Goal: Navigation & Orientation: Find specific page/section

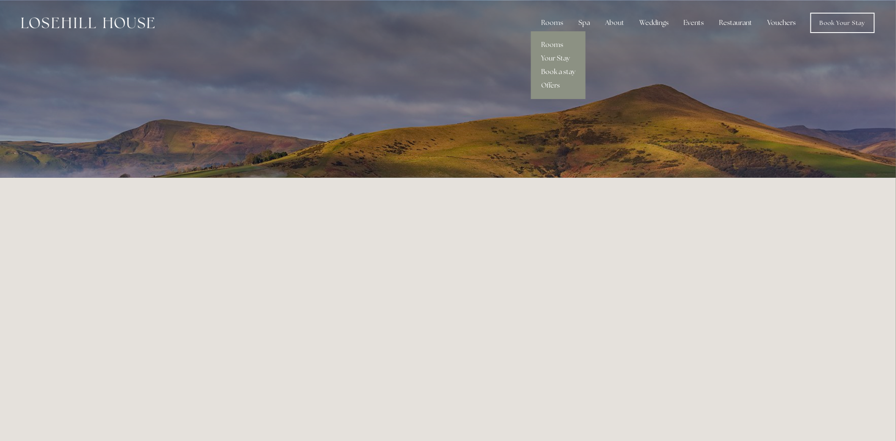
click at [564, 69] on link "Book a stay" at bounding box center [558, 72] width 55 height 14
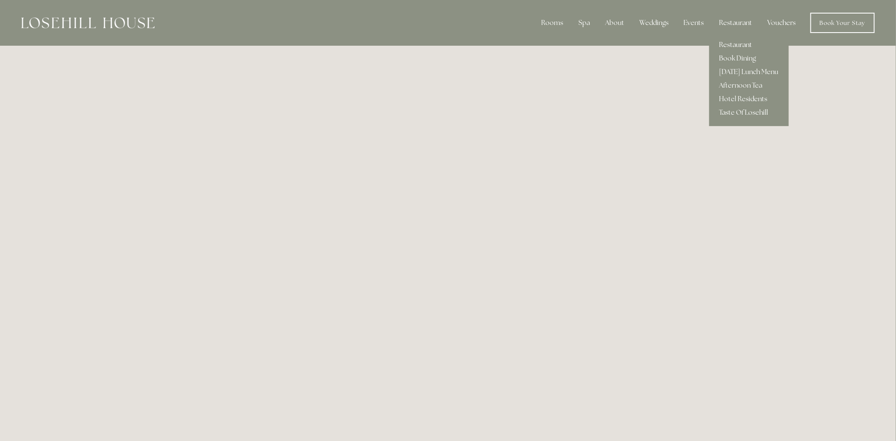
click at [746, 43] on link "Restaurant" at bounding box center [749, 45] width 80 height 14
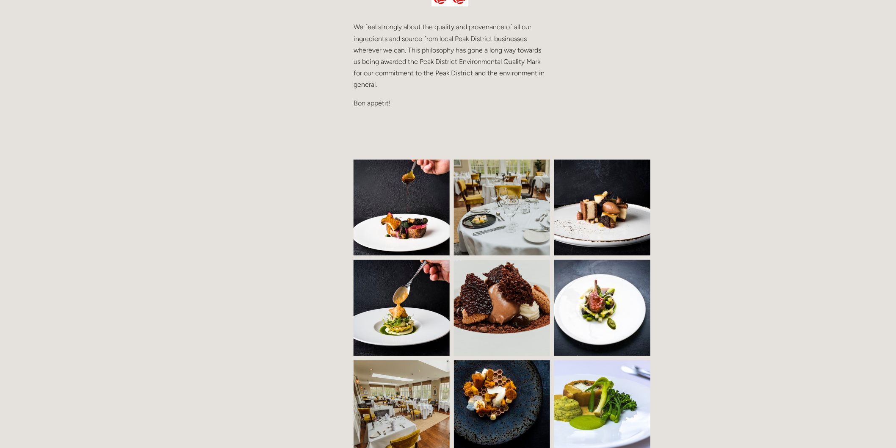
scroll to position [423, 0]
